Goal: Find contact information: Find contact information

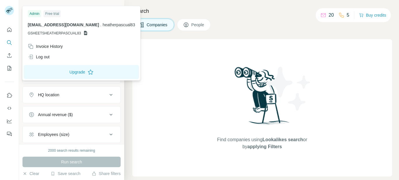
click at [46, 25] on span "[EMAIL_ADDRESS][DOMAIN_NAME]" at bounding box center [63, 25] width 71 height 5
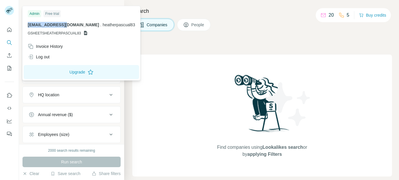
click at [46, 25] on span "[EMAIL_ADDRESS][DOMAIN_NAME]" at bounding box center [63, 25] width 71 height 5
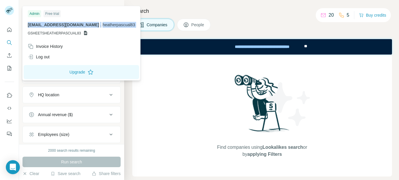
click at [46, 25] on span "[EMAIL_ADDRESS][DOMAIN_NAME]" at bounding box center [63, 25] width 71 height 5
click at [76, 24] on span "[EMAIL_ADDRESS][DOMAIN_NAME]" at bounding box center [63, 25] width 71 height 5
drag, startPoint x: 87, startPoint y: 25, endPoint x: 27, endPoint y: 22, distance: 60.0
click at [27, 22] on div "Admin Free trial [EMAIL_ADDRESS][DOMAIN_NAME] . heatherpascual83 GSHEETSHEATHER…" at bounding box center [81, 24] width 115 height 34
copy span "[EMAIL_ADDRESS][DOMAIN_NAME]"
